Goal: Find contact information: Find contact information

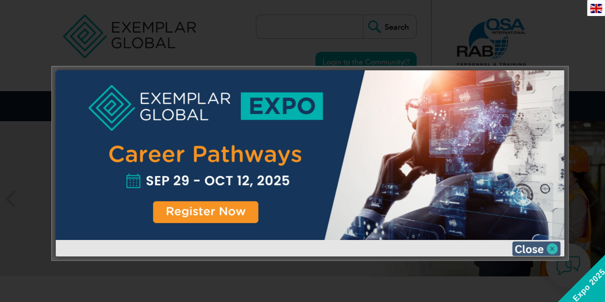
click at [536, 247] on img at bounding box center [536, 248] width 48 height 15
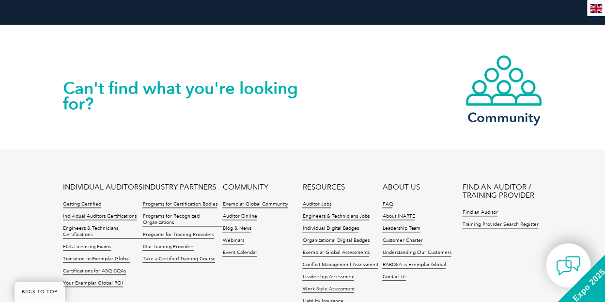
scroll to position [2349, 0]
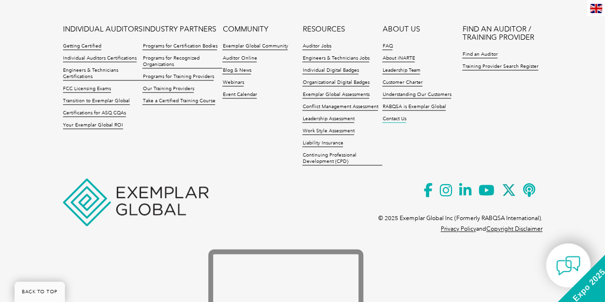
click at [406, 122] on link "Contact Us" at bounding box center [394, 119] width 24 height 7
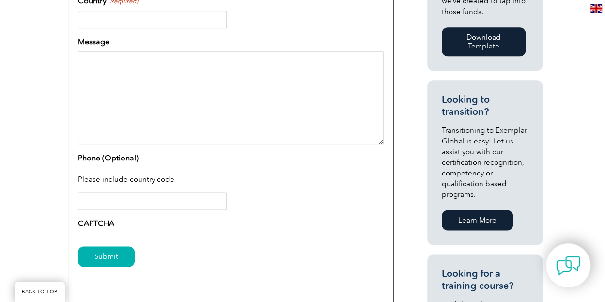
scroll to position [528, 0]
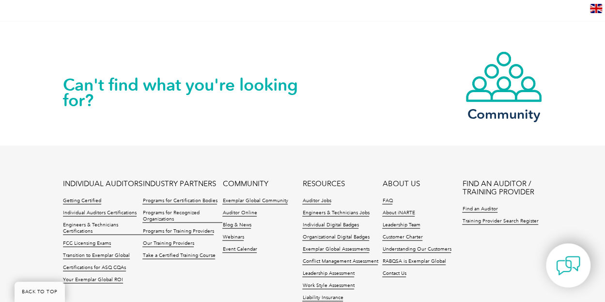
scroll to position [946, 0]
